Goal: Information Seeking & Learning: Learn about a topic

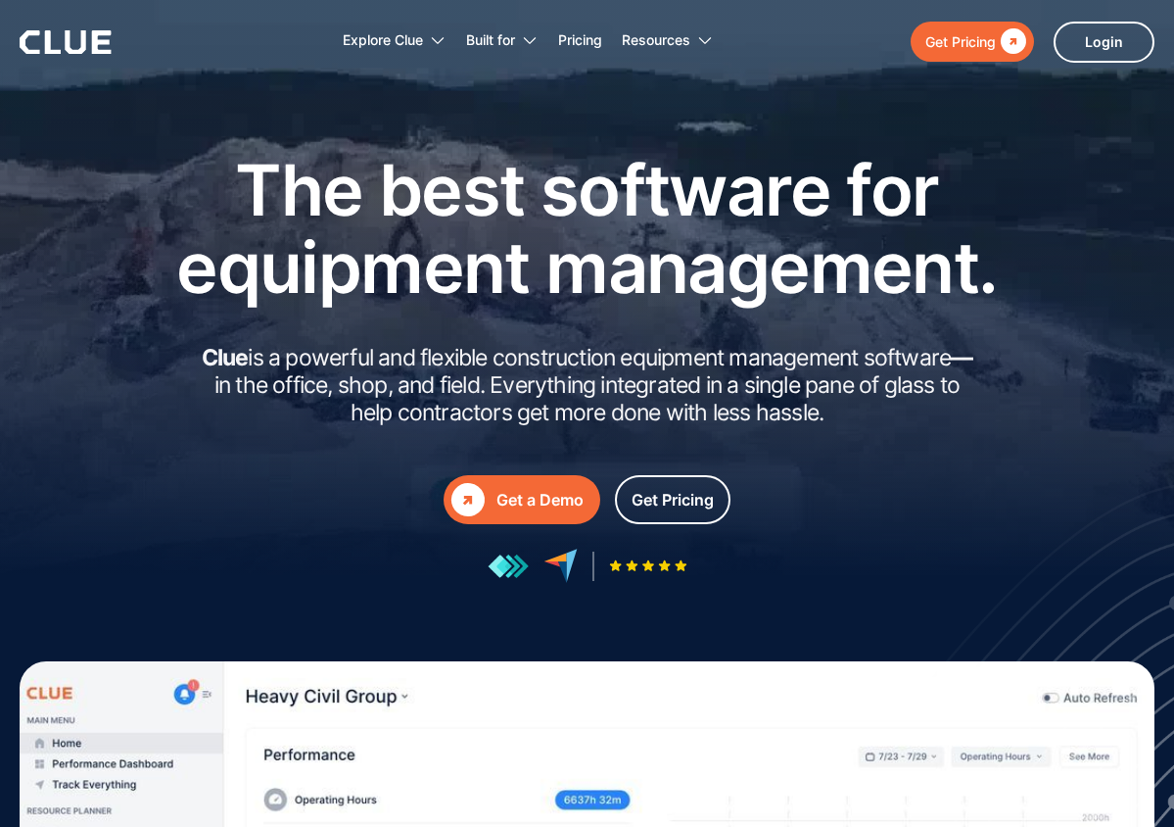
scroll to position [4, 0]
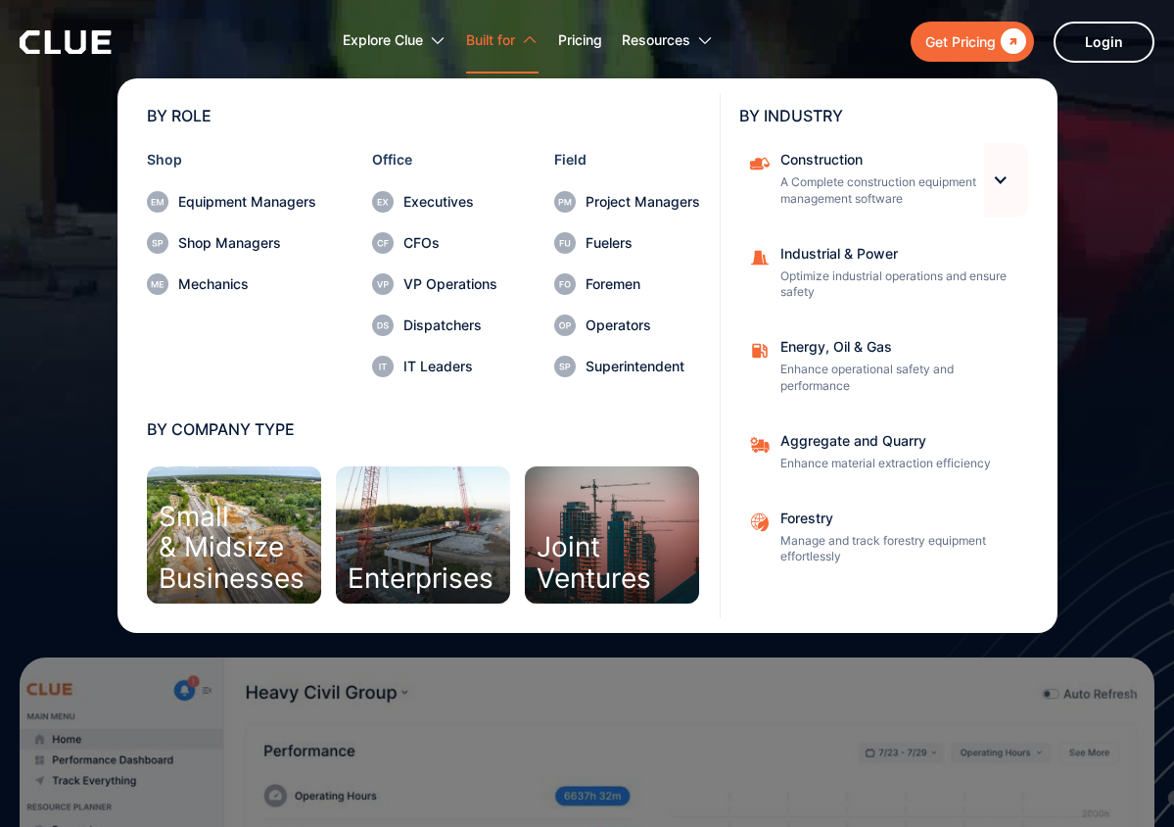
click at [999, 180] on div at bounding box center [1000, 179] width 17 height 17
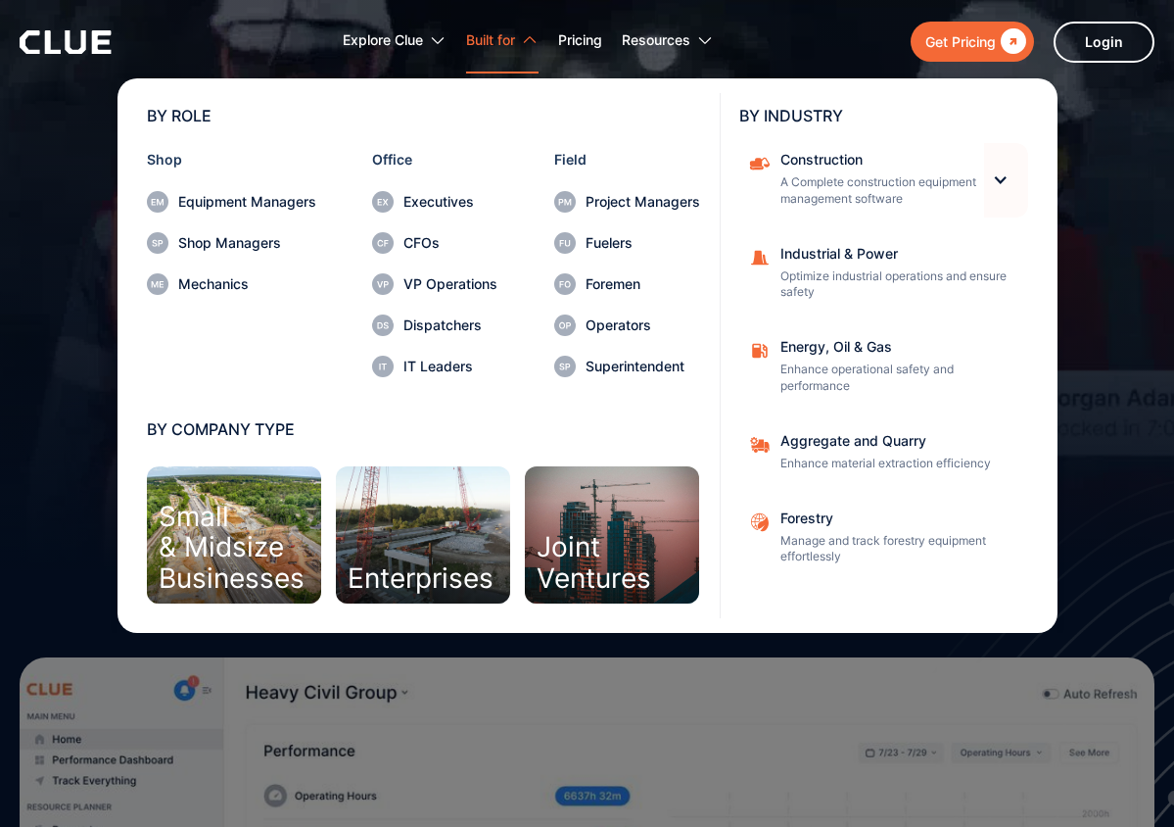
click at [997, 180] on div at bounding box center [1000, 179] width 17 height 17
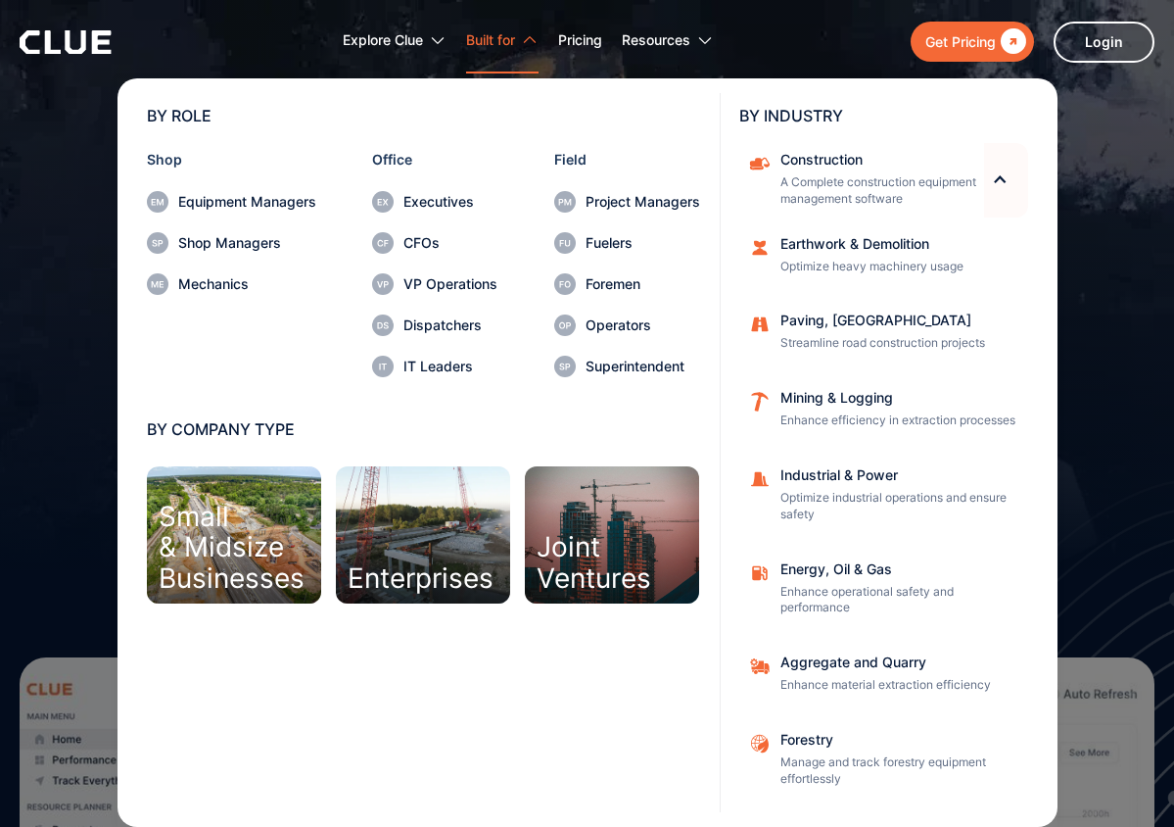
click at [998, 180] on div at bounding box center [1000, 179] width 17 height 17
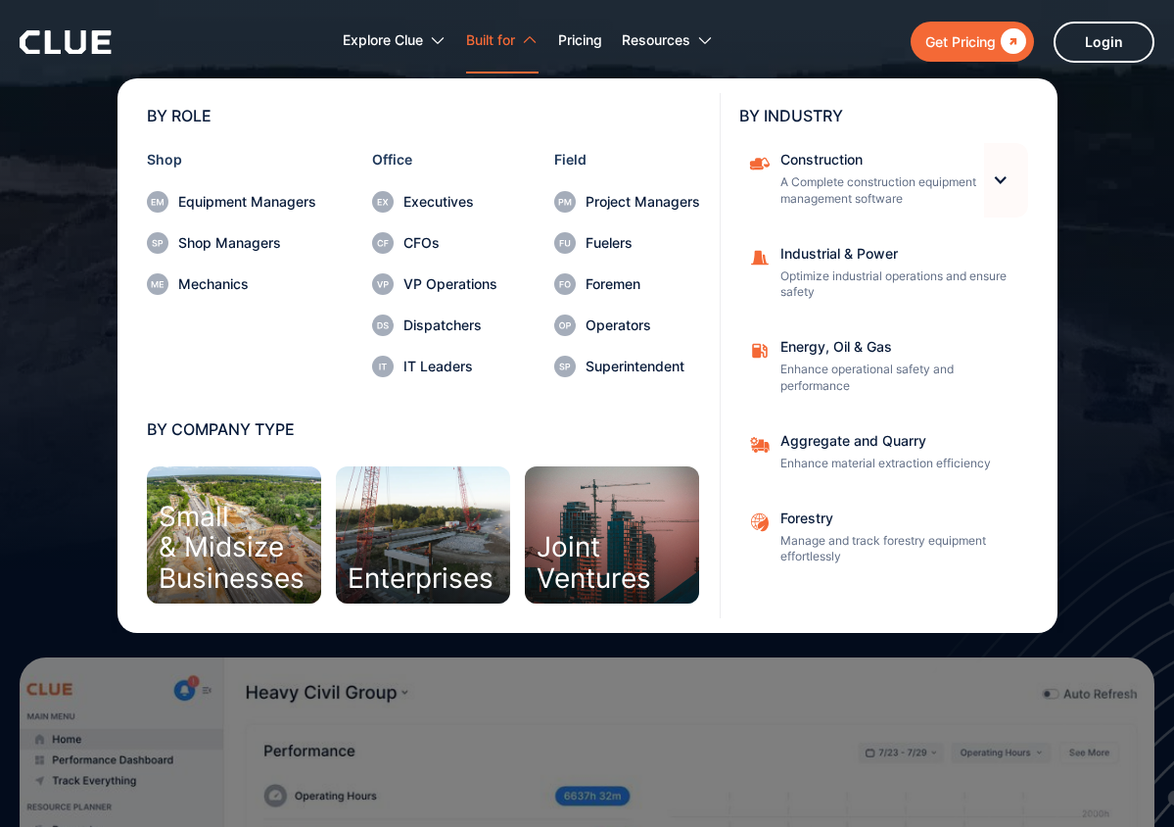
click at [998, 180] on div at bounding box center [1000, 179] width 17 height 17
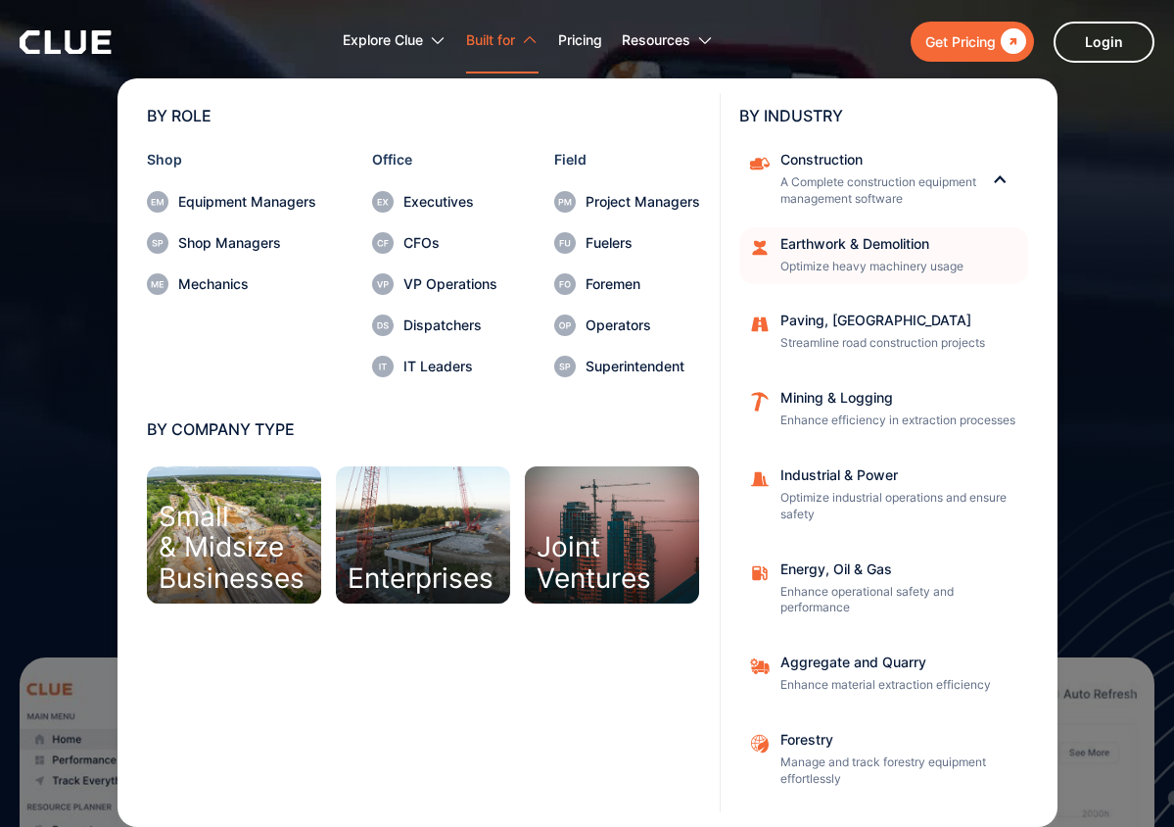
click at [858, 245] on div "Earthwork & Demolition" at bounding box center [898, 244] width 235 height 14
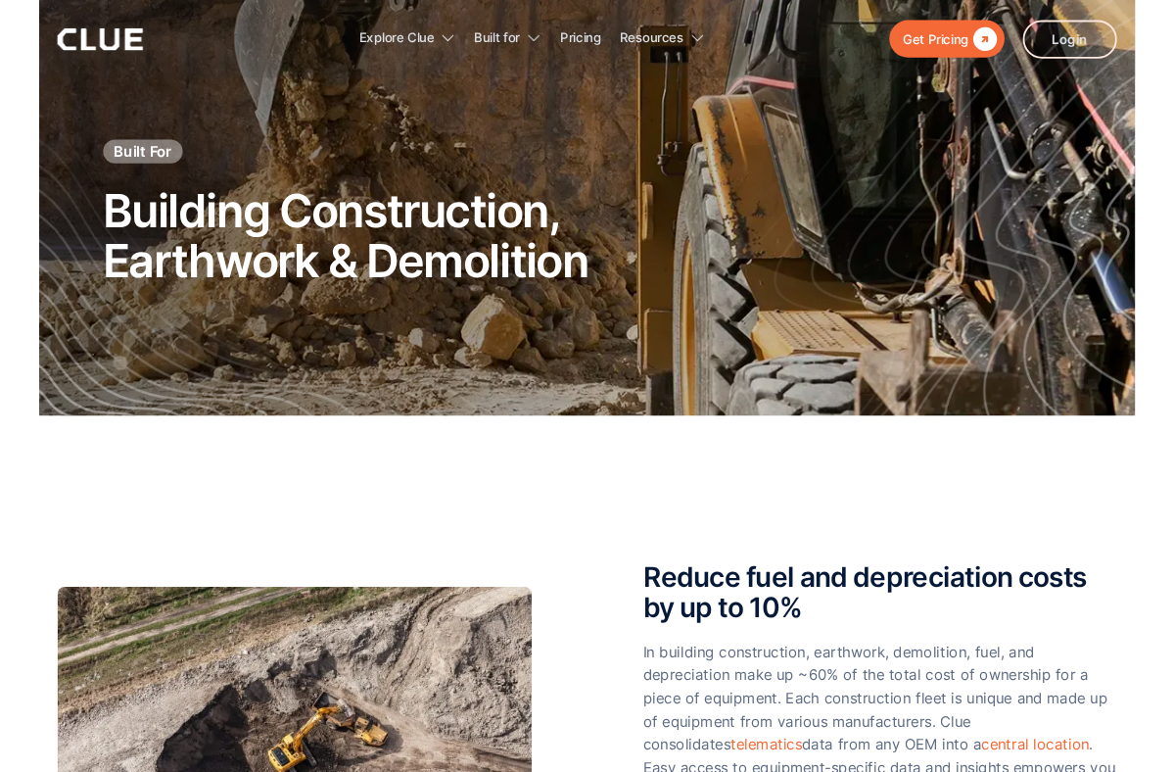
scroll to position [39, 0]
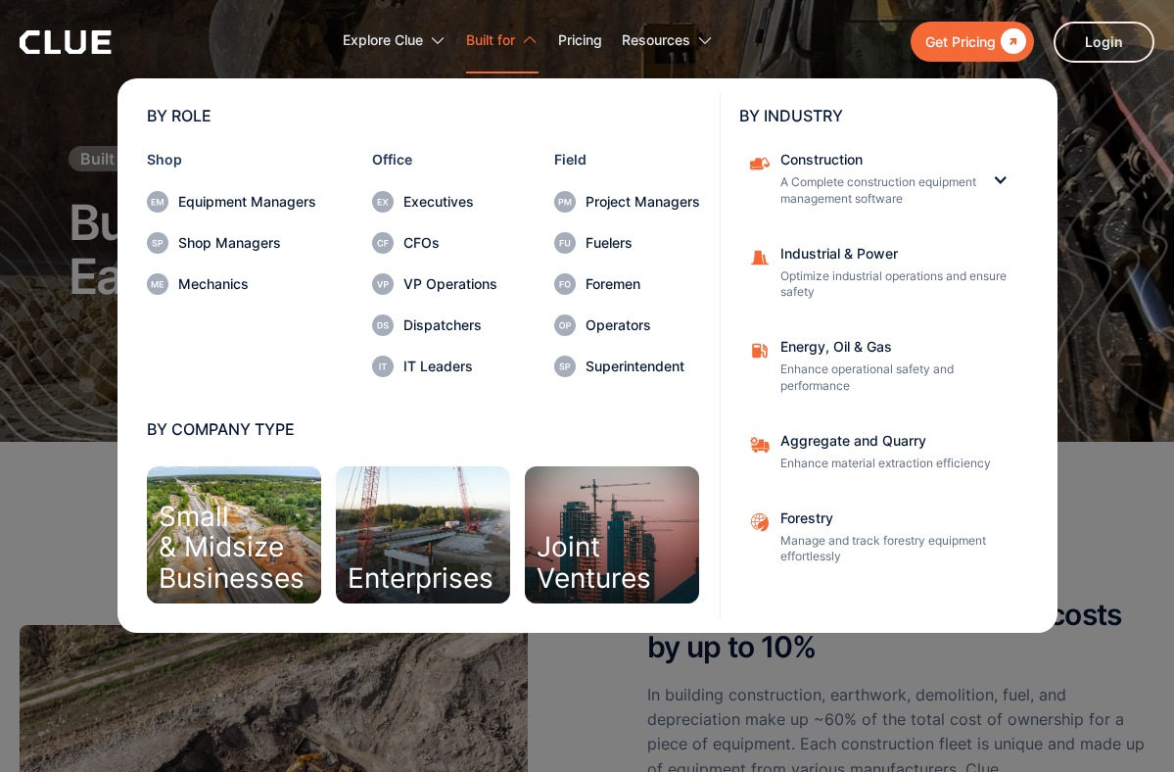
click at [515, 48] on div "Built for" at bounding box center [490, 41] width 49 height 62
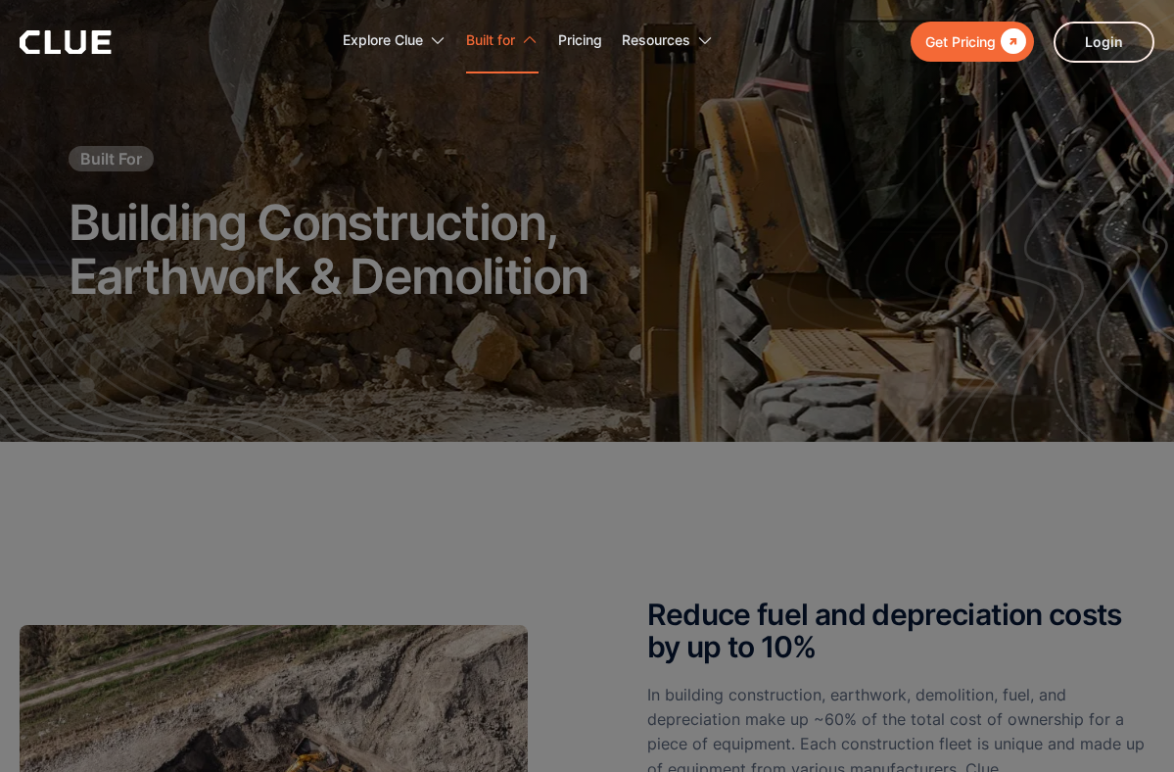
click at [515, 49] on div "Built for" at bounding box center [490, 41] width 49 height 62
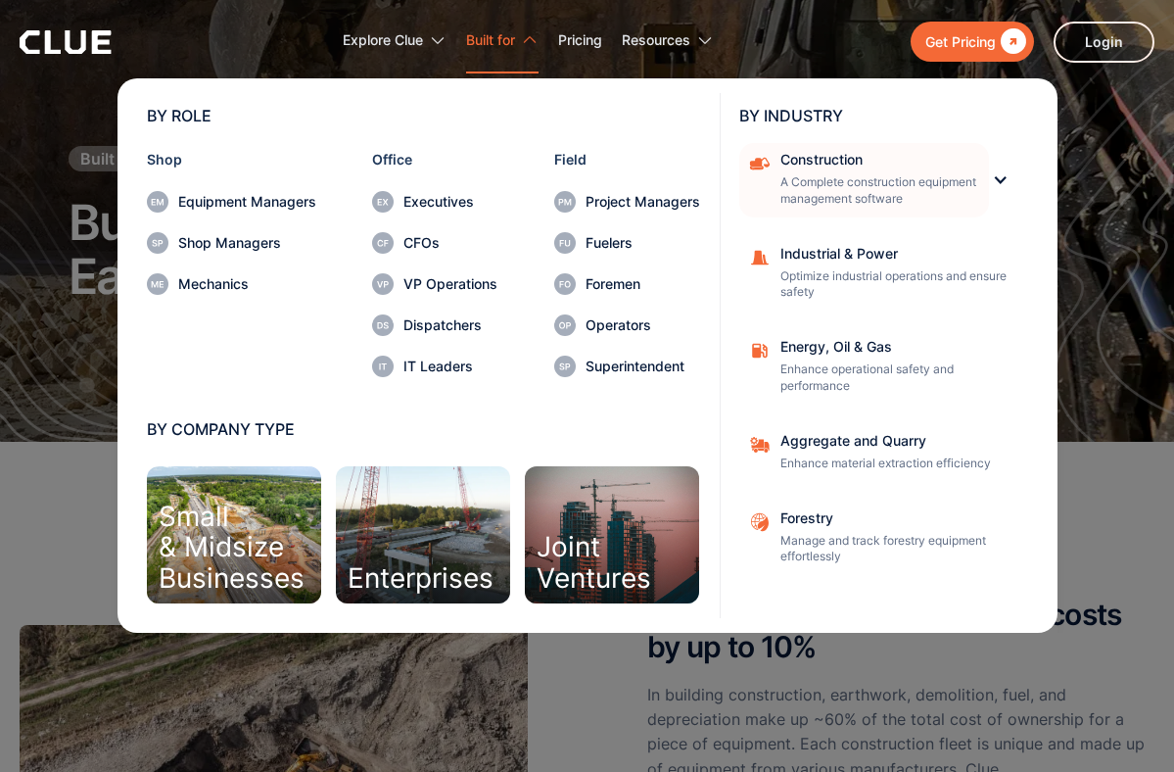
click at [935, 191] on p "A Complete construction equipment management software" at bounding box center [879, 190] width 196 height 33
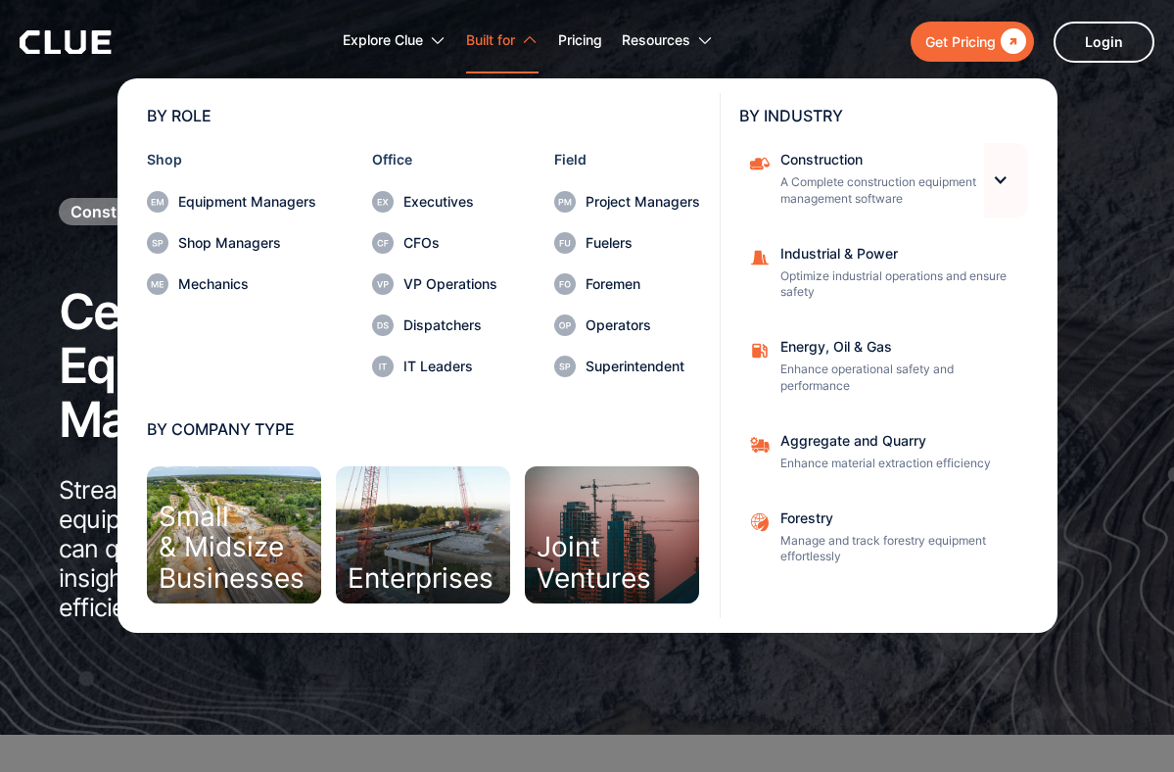
click at [992, 172] on div at bounding box center [1000, 179] width 17 height 17
